Goal: Task Accomplishment & Management: Use online tool/utility

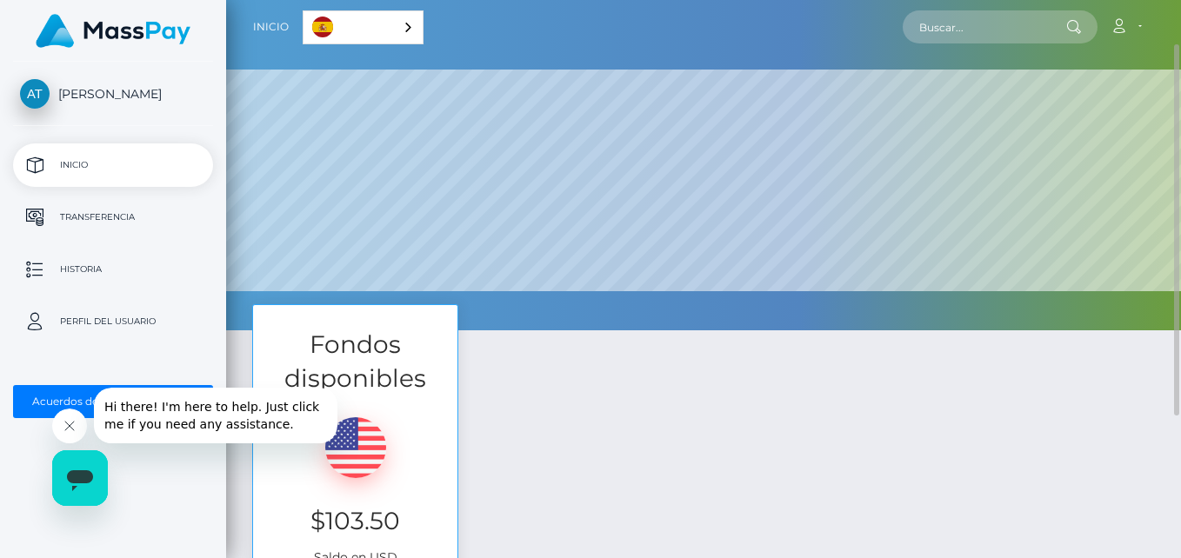
scroll to position [281, 0]
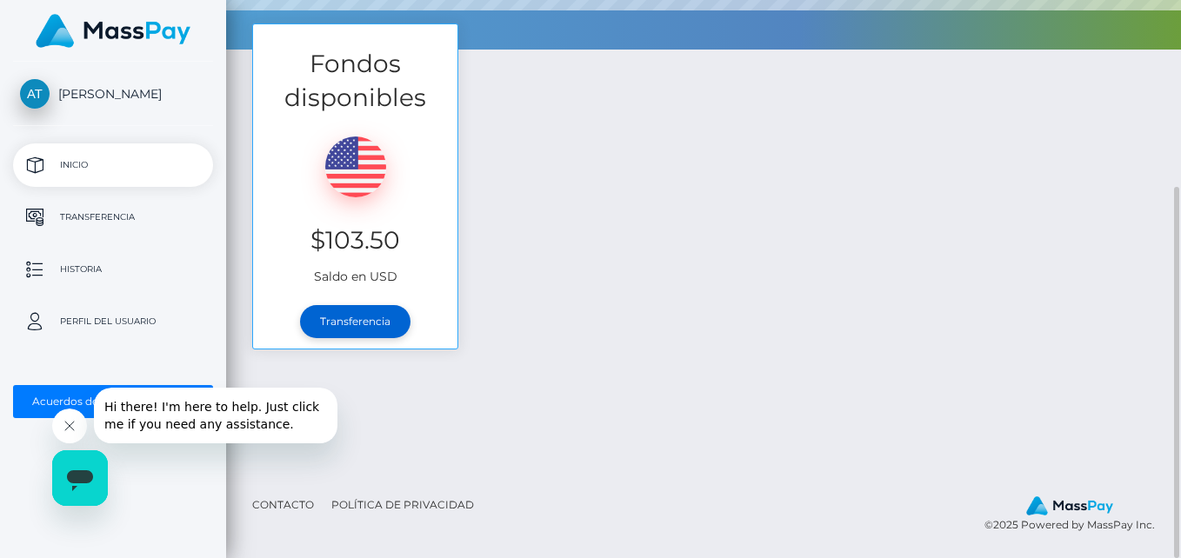
click at [369, 318] on link "Transferencia" at bounding box center [355, 321] width 110 height 33
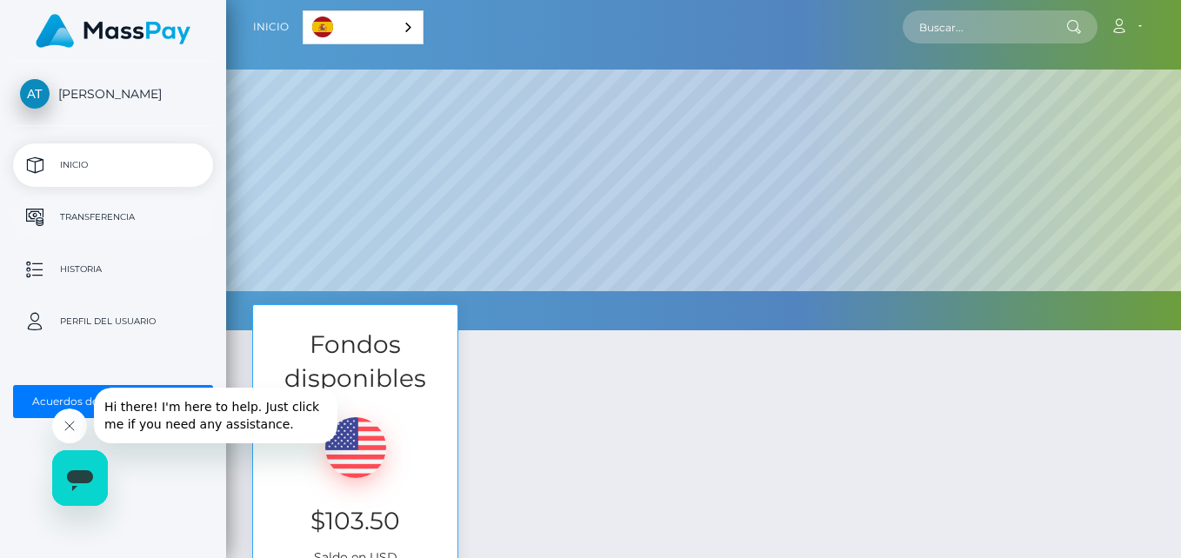
click at [151, 212] on p "Transferencia" at bounding box center [113, 217] width 186 height 26
click at [155, 217] on p "Transferencia" at bounding box center [113, 217] width 186 height 26
